Goal: Transaction & Acquisition: Purchase product/service

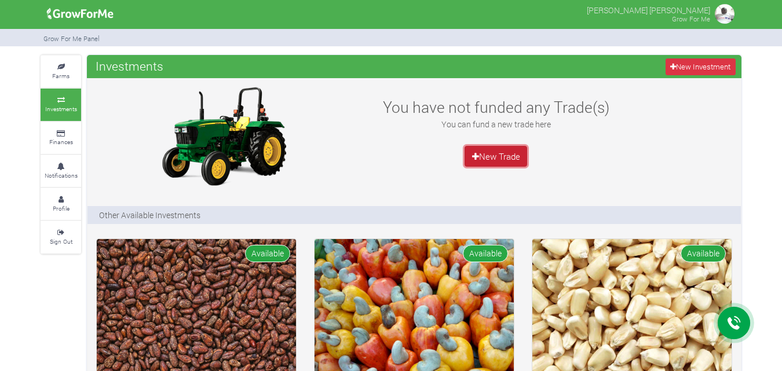
click at [511, 155] on link "New Trade" at bounding box center [496, 156] width 63 height 21
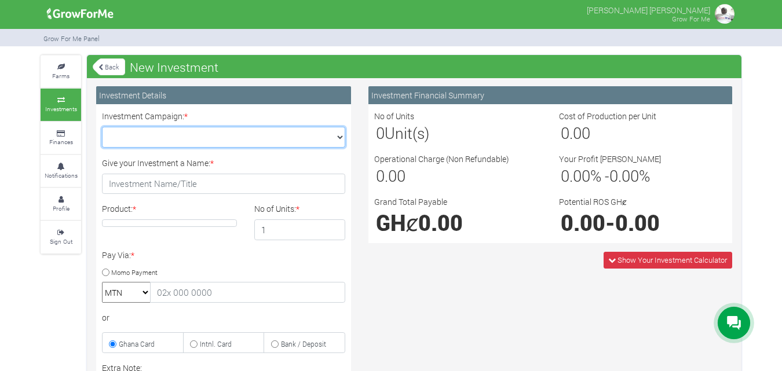
click at [343, 137] on select "Maize Trade 2025 Q4 (Maize Trade :: 01st Oct 2025 - 31st Mar 2026) Cashew Trade…" at bounding box center [223, 137] width 243 height 21
click at [110, 67] on link "Back" at bounding box center [109, 66] width 32 height 19
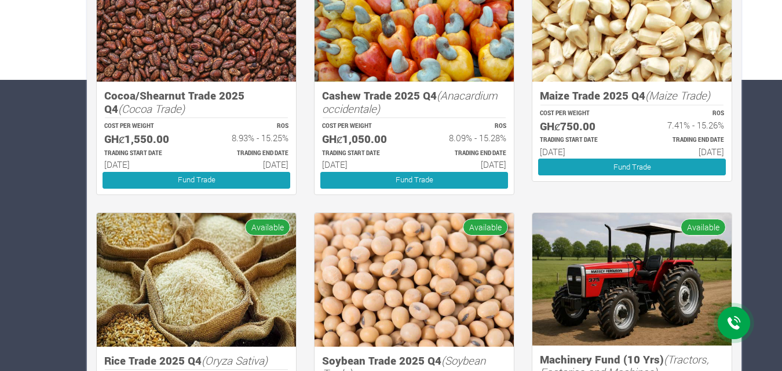
scroll to position [287, 0]
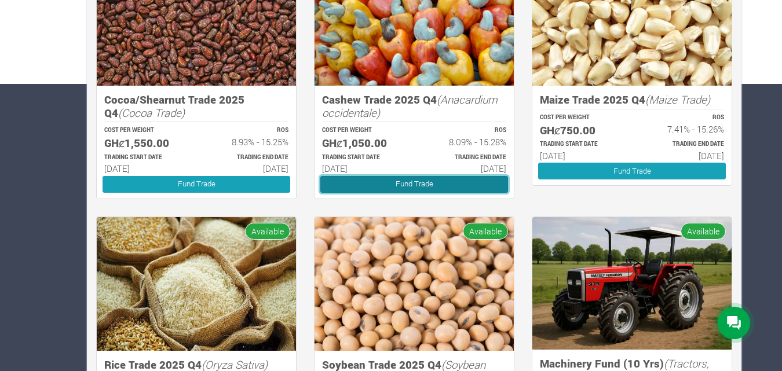
click at [469, 184] on link "Fund Trade" at bounding box center [414, 184] width 188 height 17
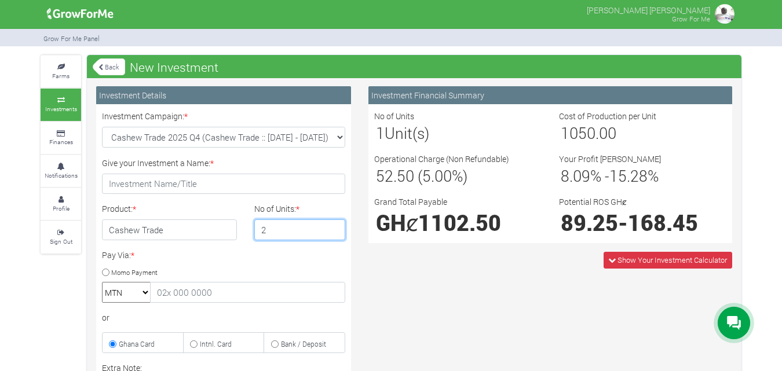
click at [334, 225] on input "2" at bounding box center [300, 230] width 92 height 21
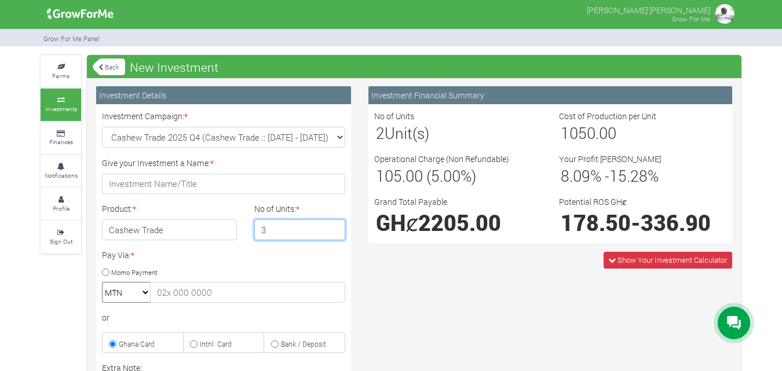
click at [334, 225] on input "3" at bounding box center [300, 230] width 92 height 21
click at [334, 225] on input "4" at bounding box center [300, 230] width 92 height 21
click at [334, 225] on input "5" at bounding box center [300, 230] width 92 height 21
click at [334, 225] on input "6" at bounding box center [300, 230] width 92 height 21
click at [334, 225] on input "7" at bounding box center [300, 230] width 92 height 21
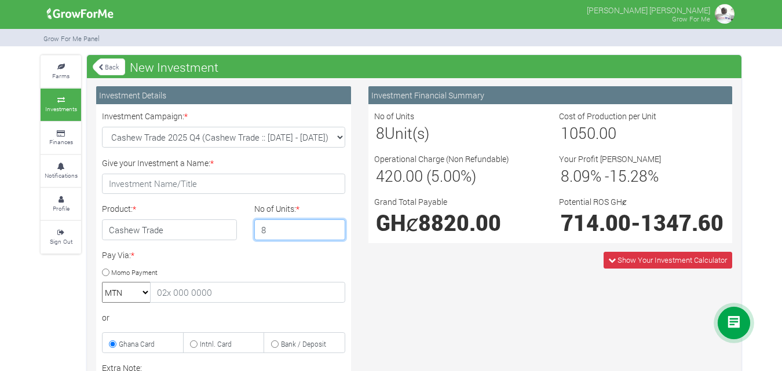
click at [334, 225] on input "8" at bounding box center [300, 230] width 92 height 21
click at [334, 225] on input "9" at bounding box center [300, 230] width 92 height 21
click at [334, 225] on input "10" at bounding box center [300, 230] width 92 height 21
click at [334, 232] on input "9" at bounding box center [300, 230] width 92 height 21
click at [334, 232] on input "8" at bounding box center [300, 230] width 92 height 21
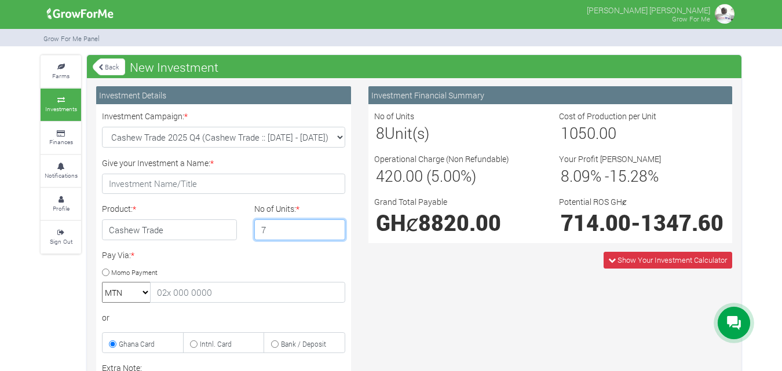
click at [334, 232] on input "7" at bounding box center [300, 230] width 92 height 21
click at [334, 232] on input "6" at bounding box center [300, 230] width 92 height 21
click at [334, 232] on input "5" at bounding box center [300, 230] width 92 height 21
click at [334, 232] on input "4" at bounding box center [300, 230] width 92 height 21
click at [334, 232] on input "3" at bounding box center [300, 230] width 92 height 21
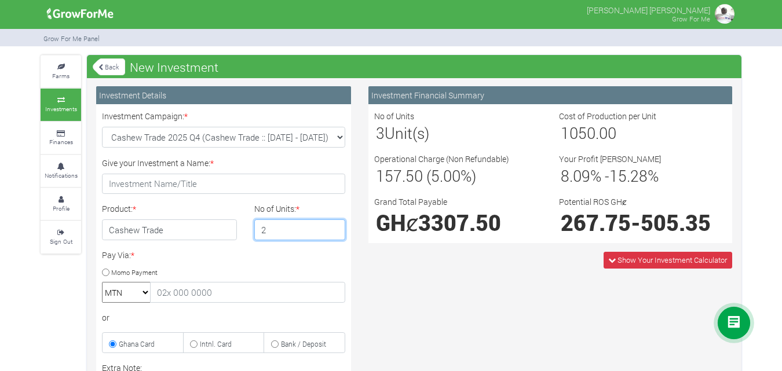
click at [334, 232] on input "2" at bounding box center [300, 230] width 92 height 21
type input "1"
click at [334, 232] on input "1" at bounding box center [300, 230] width 92 height 21
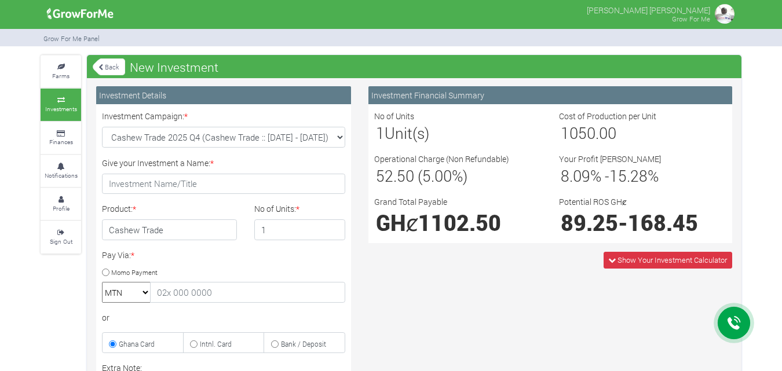
click at [105, 272] on input "Momo Payment" at bounding box center [106, 273] width 8 height 8
radio input "true"
click at [110, 67] on link "Back" at bounding box center [109, 66] width 32 height 19
